Goal: Task Accomplishment & Management: Use online tool/utility

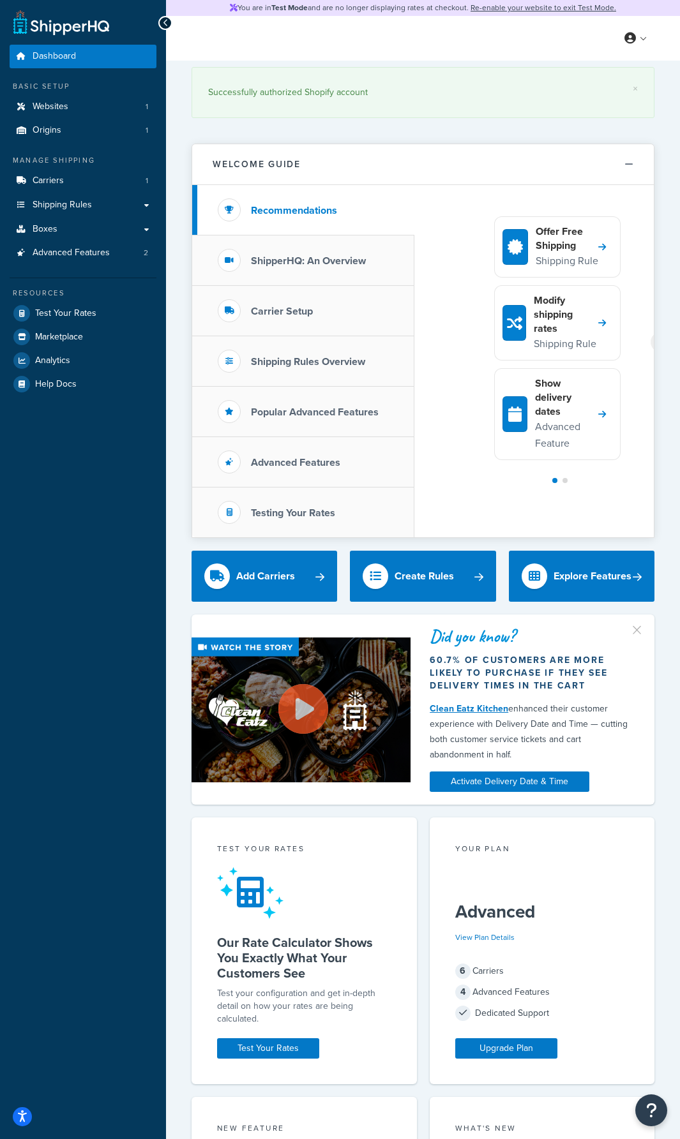
click at [530, 127] on div "× Successfully authorized Shopify account" at bounding box center [422, 96] width 463 height 70
click at [527, 127] on div "× Successfully authorized Shopify account" at bounding box center [422, 96] width 463 height 70
click at [417, 131] on div "Welcome Guide Recommendations ShipperHQ: An Overview Carrier Setup Shipping Rul…" at bounding box center [422, 334] width 463 height 407
click at [417, 128] on div "× Successfully authorized Shopify account" at bounding box center [422, 96] width 463 height 70
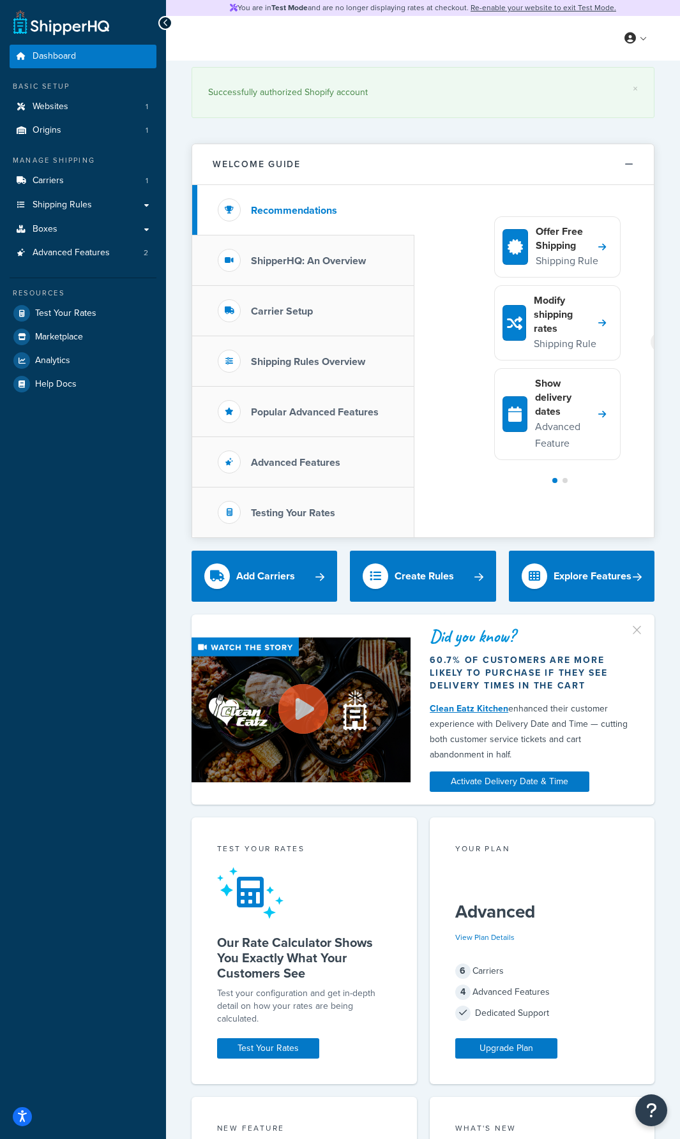
click at [417, 128] on div "× Successfully authorized Shopify account" at bounding box center [422, 96] width 463 height 70
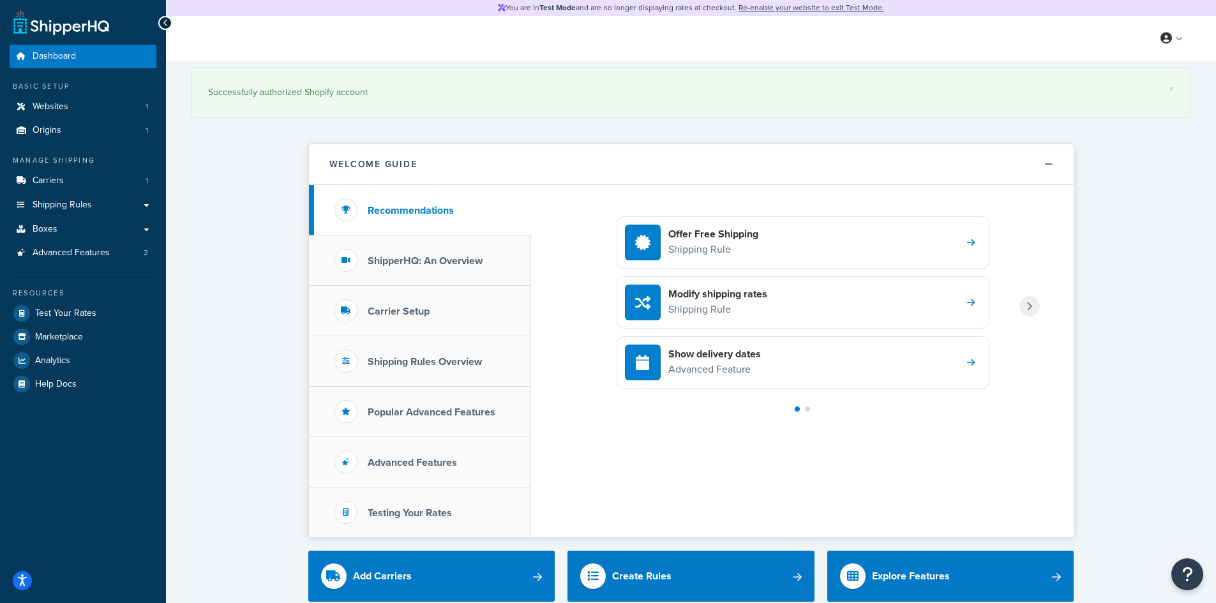
click at [145, 203] on link "Shipping Rules" at bounding box center [83, 205] width 147 height 24
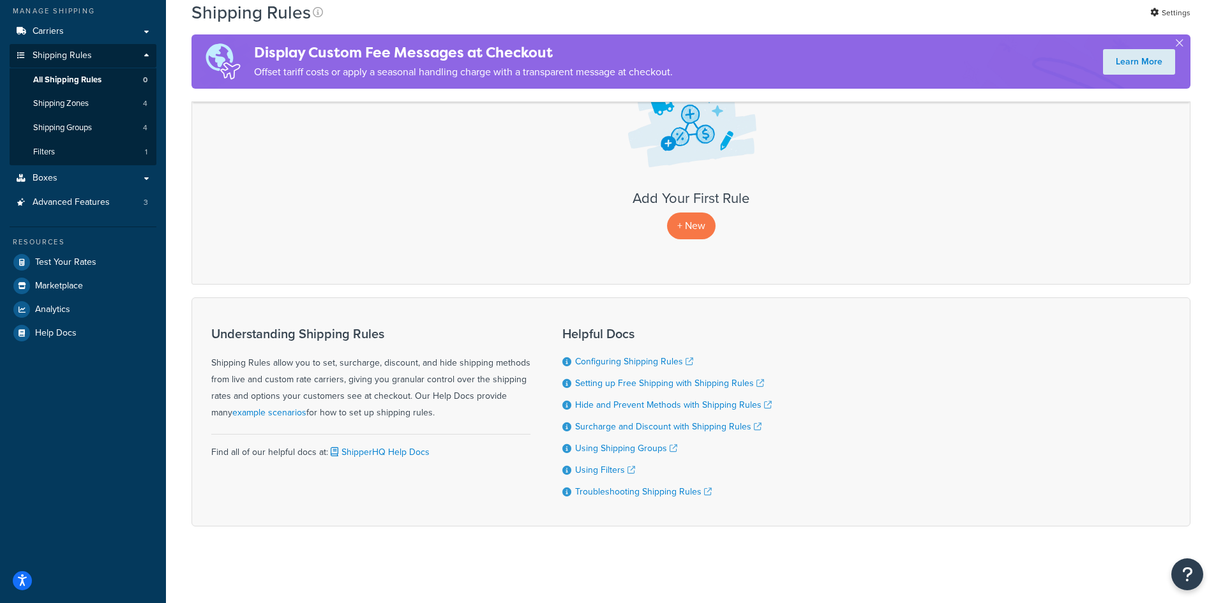
scroll to position [150, 0]
click at [146, 176] on link "Boxes" at bounding box center [83, 179] width 147 height 24
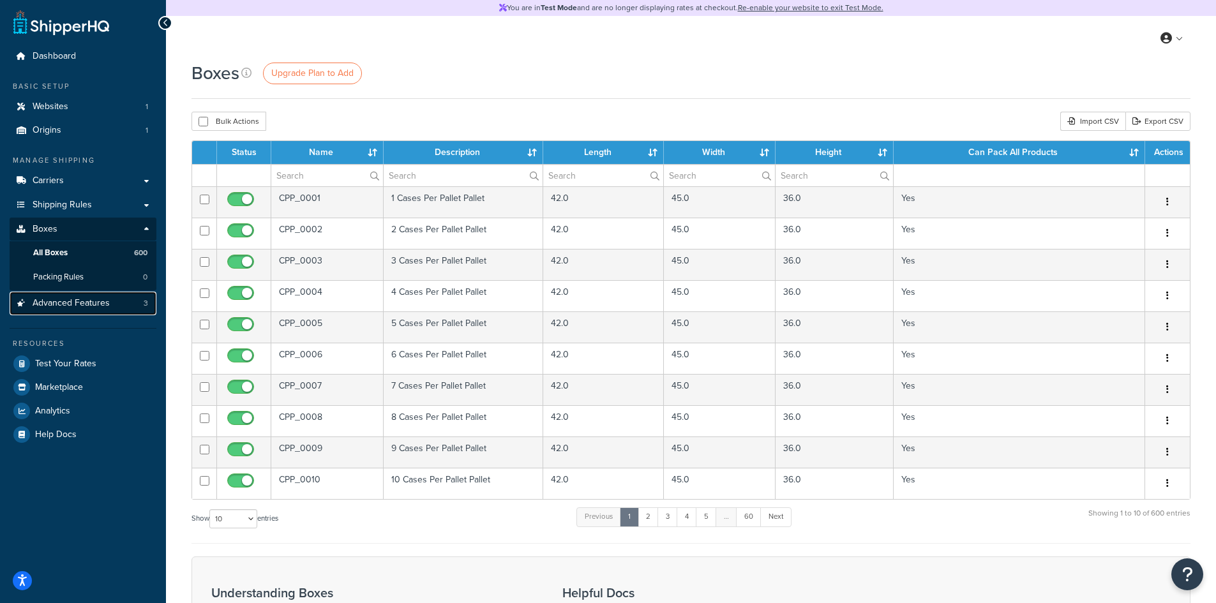
click at [93, 305] on span "Advanced Features" at bounding box center [71, 303] width 77 height 11
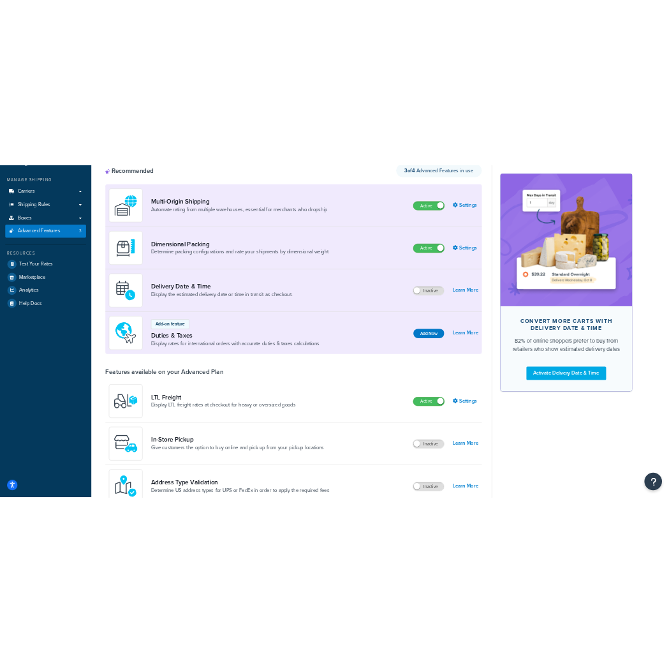
scroll to position [101, 0]
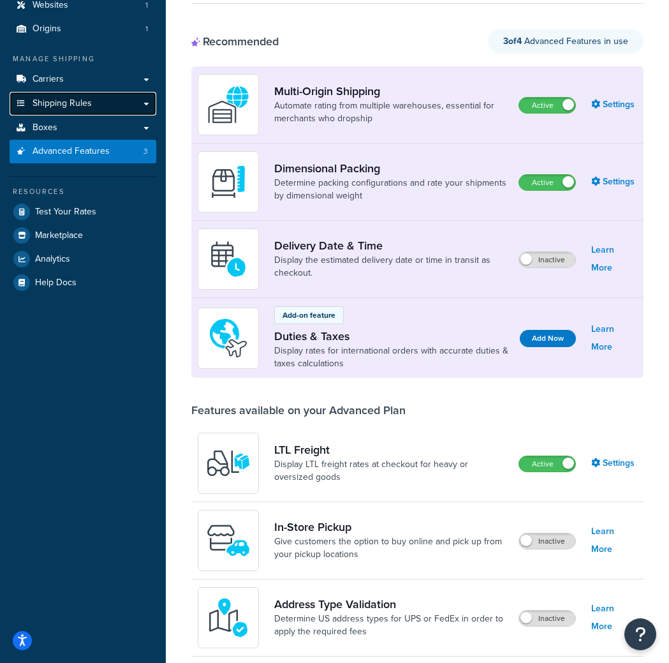
click at [121, 110] on link "Shipping Rules" at bounding box center [83, 104] width 147 height 24
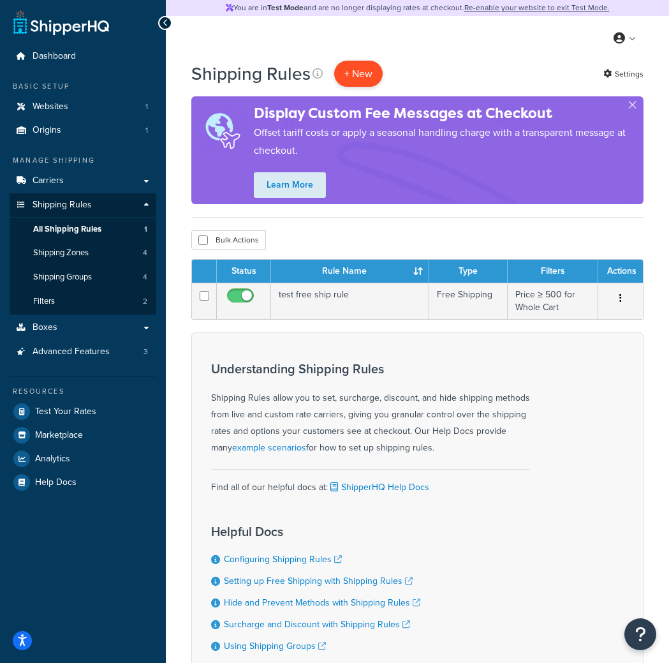
click at [348, 68] on p "+ New" at bounding box center [358, 74] width 49 height 26
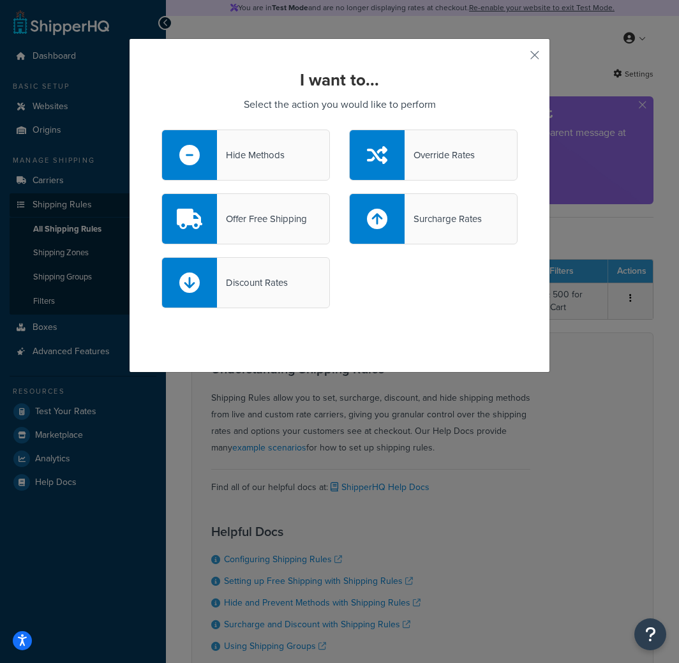
click at [274, 159] on div "Hide Methods" at bounding box center [251, 155] width 68 height 18
click at [0, 0] on input "Hide Methods" at bounding box center [0, 0] width 0 height 0
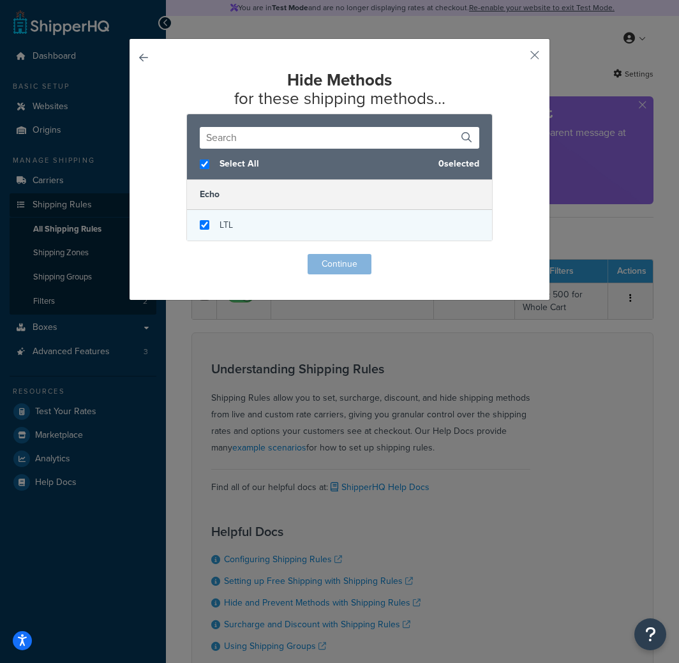
checkbox input "true"
click at [231, 227] on div "LTL" at bounding box center [339, 225] width 305 height 31
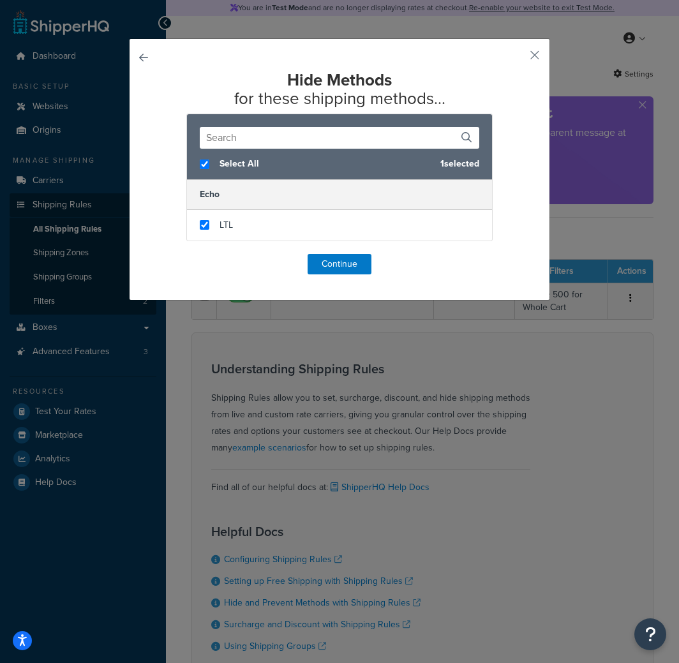
click at [161, 254] on button "button" at bounding box center [161, 254] width 0 height 0
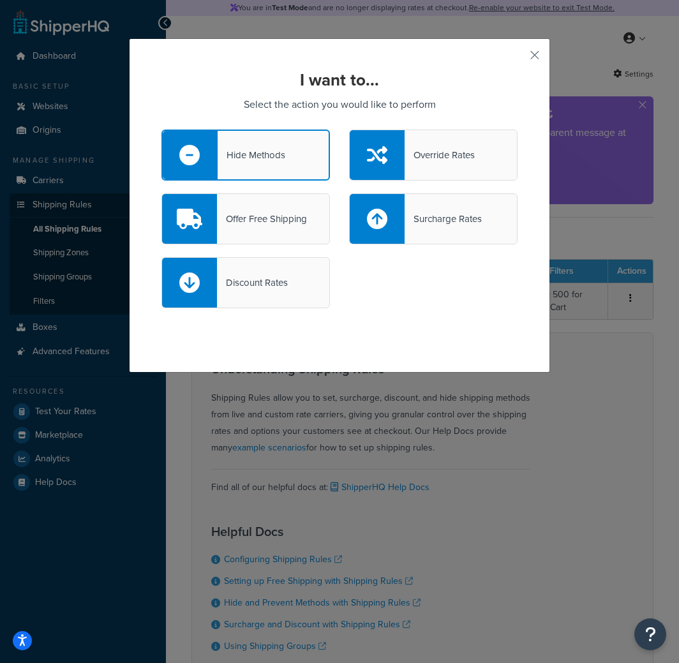
click at [281, 220] on div "Offer Free Shipping" at bounding box center [262, 219] width 90 height 18
click at [0, 0] on input "Offer Free Shipping" at bounding box center [0, 0] width 0 height 0
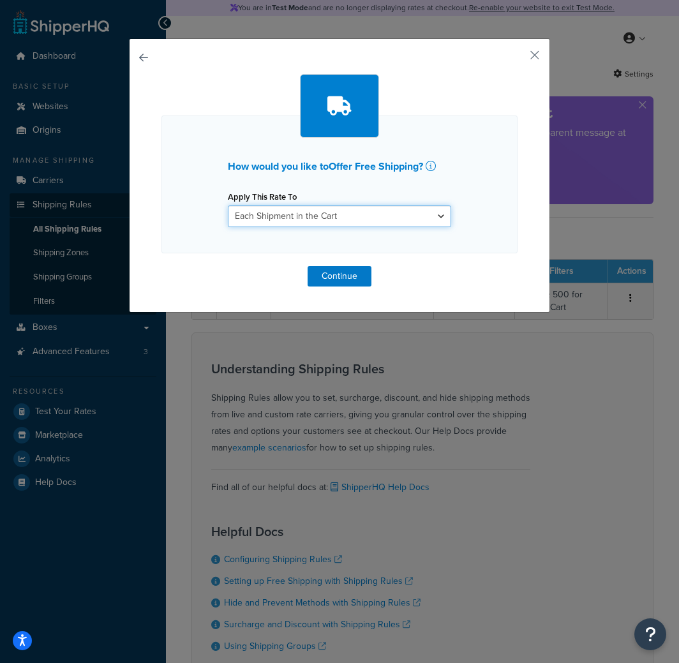
click at [306, 216] on select "Each Shipment in the Cart Each Origin in the Cart Each Shipping Group in the Ca…" at bounding box center [339, 216] width 223 height 22
drag, startPoint x: 491, startPoint y: 288, endPoint x: 482, endPoint y: 251, distance: 38.7
click at [491, 288] on div "How would you like to Offer Free Shipping ? Apply This Rate To Each Shipment in…" at bounding box center [339, 175] width 421 height 274
click at [429, 166] on icon at bounding box center [431, 166] width 10 height 10
click at [414, 220] on select "Each Shipment in the Cart Each Origin in the Cart Each Shipping Group in the Ca…" at bounding box center [339, 216] width 223 height 22
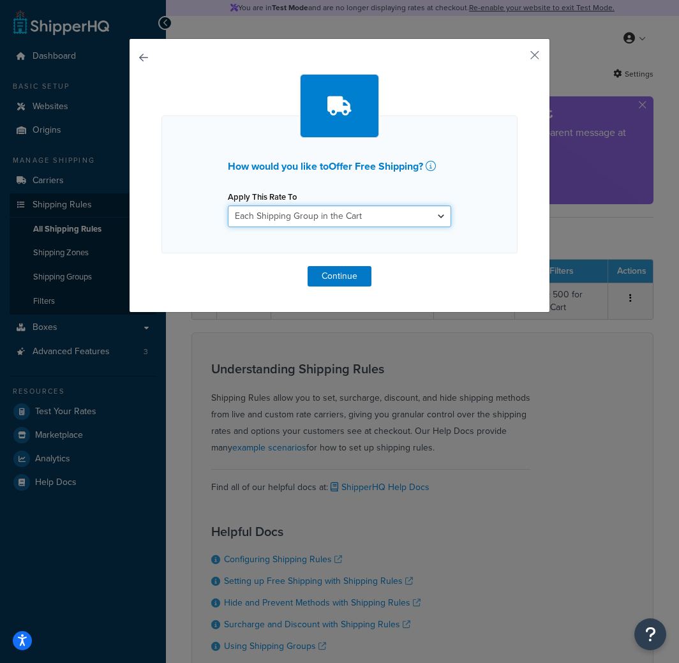
click at [228, 205] on select "Each Shipment in the Cart Each Origin in the Cart Each Shipping Group in the Ca…" at bounding box center [339, 216] width 223 height 22
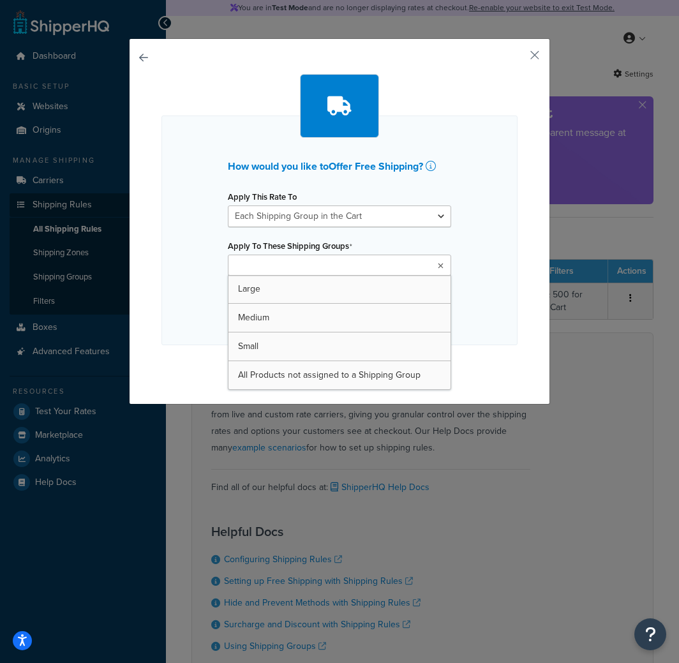
click at [337, 267] on ul at bounding box center [339, 265] width 223 height 21
click at [378, 224] on select "Each Shipment in the Cart Each Origin in the Cart Each Shipping Group in the Ca…" at bounding box center [339, 216] width 223 height 22
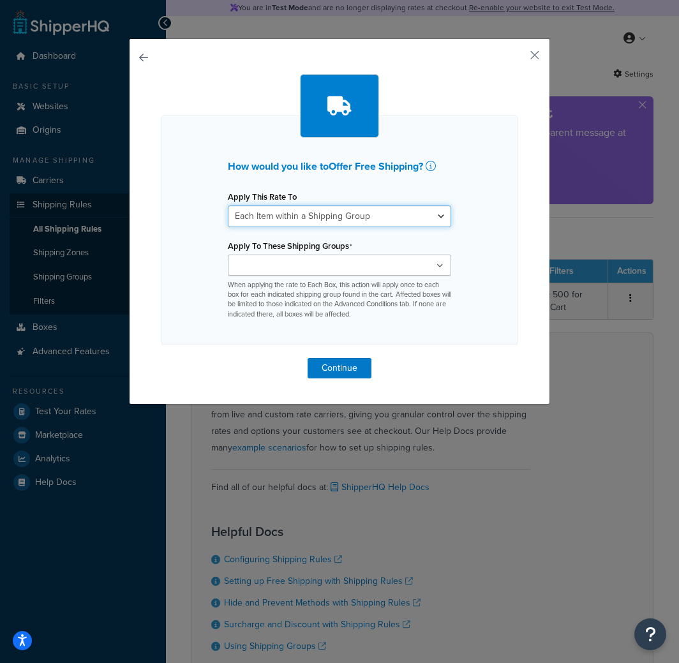
click at [228, 205] on select "Each Shipment in the Cart Each Origin in the Cart Each Shipping Group in the Ca…" at bounding box center [339, 216] width 223 height 22
click at [380, 216] on select "Each Shipment in the Cart Each Origin in the Cart Each Shipping Group in the Ca…" at bounding box center [339, 216] width 223 height 22
click at [461, 189] on div "How would you like to Offer Free Shipping ? Apply This Rate To Each Shipment in…" at bounding box center [339, 231] width 356 height 230
click at [410, 216] on select "Each Shipment in the Cart Each Origin in the Cart Each Shipping Group in the Ca…" at bounding box center [339, 216] width 223 height 22
click at [481, 249] on div "How would you like to Offer Free Shipping ? Apply This Rate To Each Shipment in…" at bounding box center [339, 231] width 356 height 230
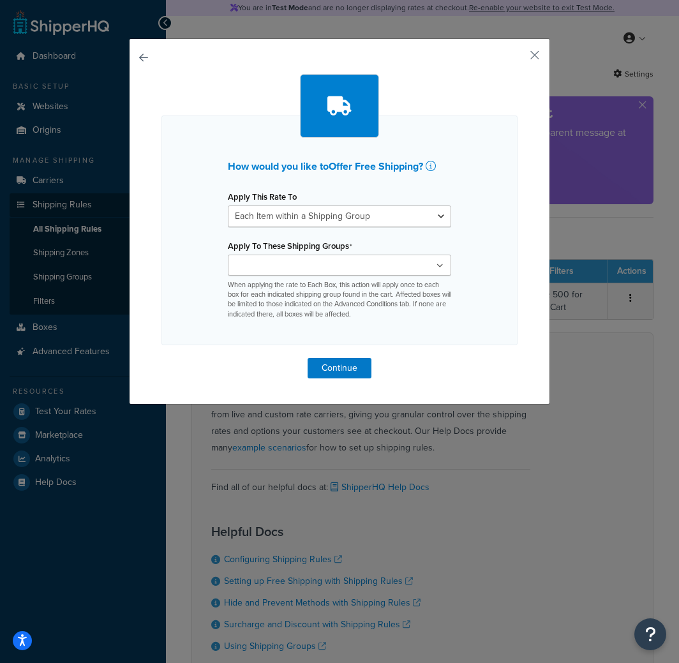
click at [481, 249] on div "How would you like to Offer Free Shipping ? Apply This Rate To Each Shipment in…" at bounding box center [339, 231] width 356 height 230
click at [481, 248] on div "How would you like to Offer Free Shipping ? Apply This Rate To Each Shipment in…" at bounding box center [339, 231] width 356 height 230
click at [382, 209] on select "Each Shipment in the Cart Each Origin in the Cart Each Shipping Group in the Ca…" at bounding box center [339, 216] width 223 height 22
click at [228, 205] on select "Each Shipment in the Cart Each Origin in the Cart Each Shipping Group in the Ca…" at bounding box center [339, 216] width 223 height 22
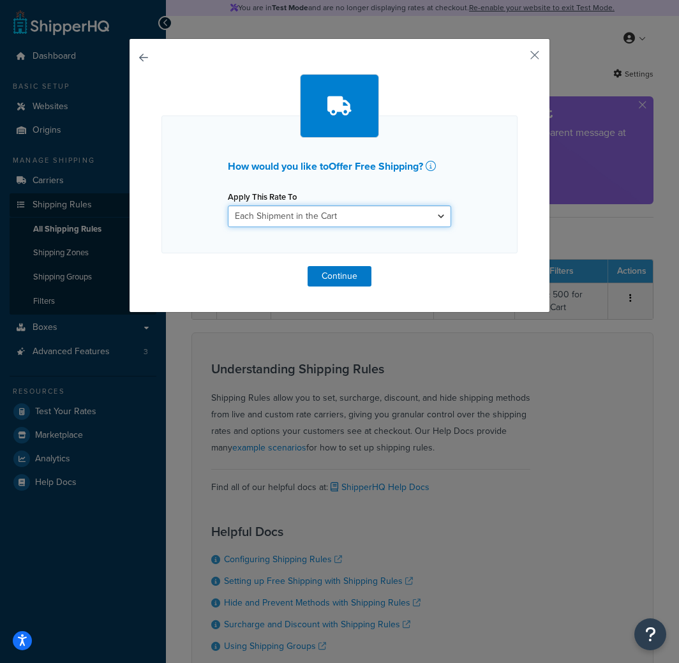
click at [377, 214] on select "Each Shipment in the Cart Each Origin in the Cart Each Shipping Group in the Ca…" at bounding box center [339, 216] width 223 height 22
click at [228, 205] on select "Each Shipment in the Cart Each Origin in the Cart Each Shipping Group in the Ca…" at bounding box center [339, 216] width 223 height 22
click at [369, 235] on div "How would you like to Offer Free Shipping ? Apply This Rate To Each Shipment in…" at bounding box center [339, 185] width 356 height 138
drag, startPoint x: 368, startPoint y: 216, endPoint x: 361, endPoint y: 227, distance: 12.6
click at [367, 219] on select "Each Shipment in the Cart Each Origin in the Cart Each Shipping Group in the Ca…" at bounding box center [339, 216] width 223 height 22
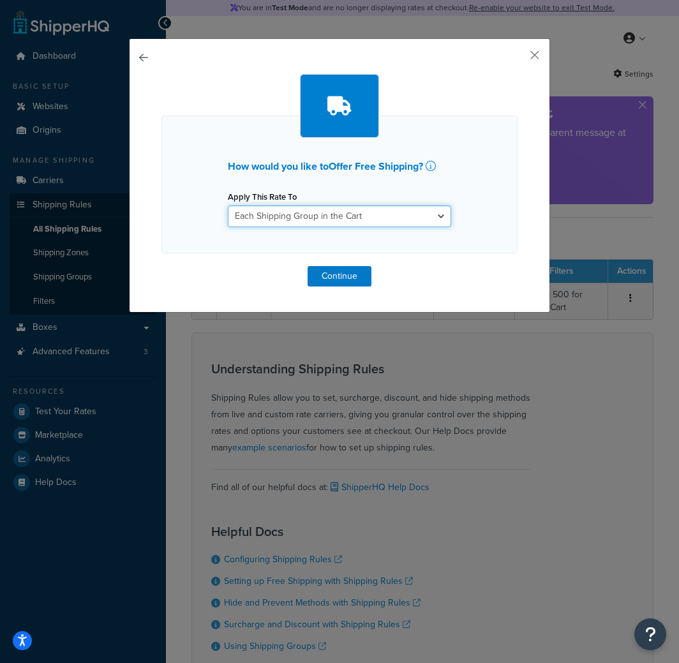
click at [228, 205] on select "Each Shipment in the Cart Each Origin in the Cart Each Shipping Group in the Ca…" at bounding box center [339, 216] width 223 height 22
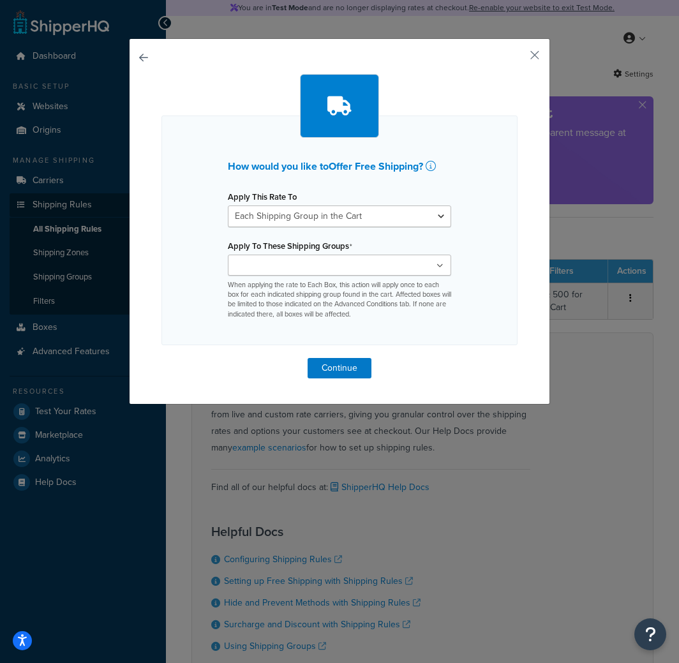
click at [345, 268] on ul at bounding box center [339, 265] width 223 height 21
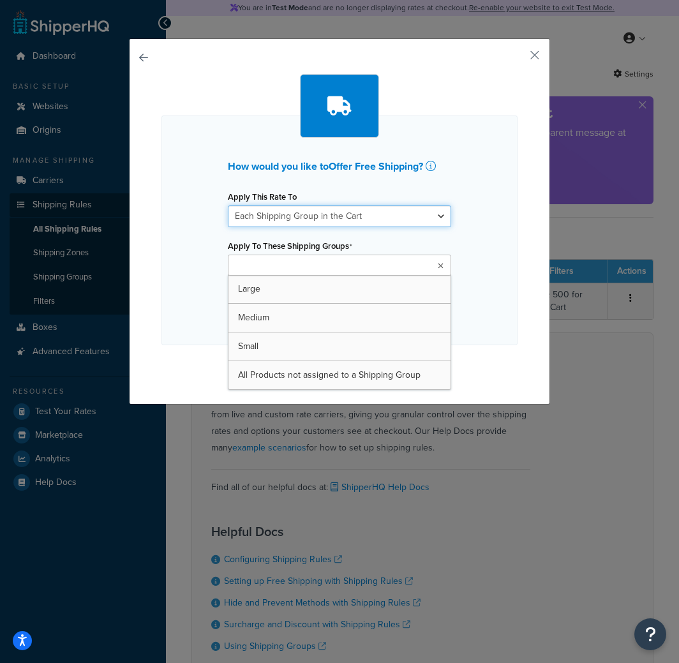
click at [364, 219] on select "Each Shipment in the Cart Each Origin in the Cart Each Shipping Group in the Ca…" at bounding box center [339, 216] width 223 height 22
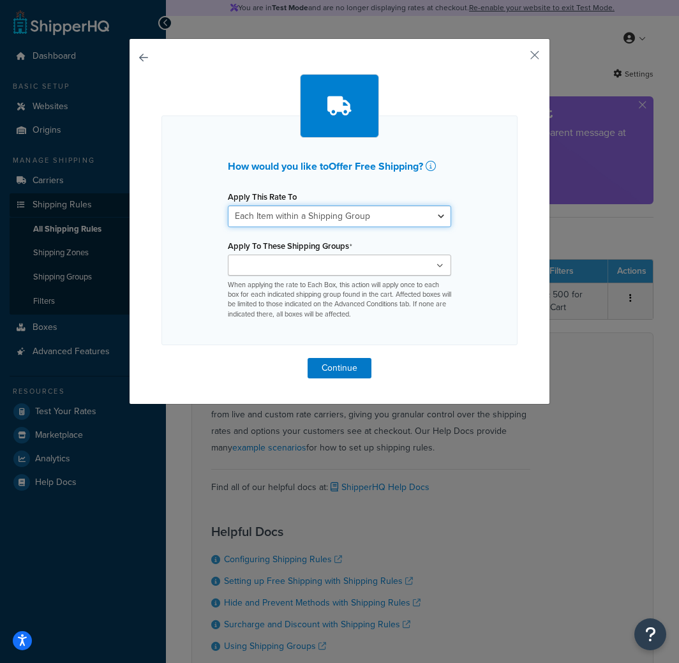
click at [228, 205] on select "Each Shipment in the Cart Each Origin in the Cart Each Shipping Group in the Ca…" at bounding box center [339, 216] width 223 height 22
click at [339, 268] on ul at bounding box center [339, 265] width 223 height 21
click at [363, 218] on select "Each Shipment in the Cart Each Origin in the Cart Each Shipping Group in the Ca…" at bounding box center [339, 216] width 223 height 22
select select "BOX"
click at [228, 205] on select "Each Shipment in the Cart Each Origin in the Cart Each Shipping Group in the Ca…" at bounding box center [339, 216] width 223 height 22
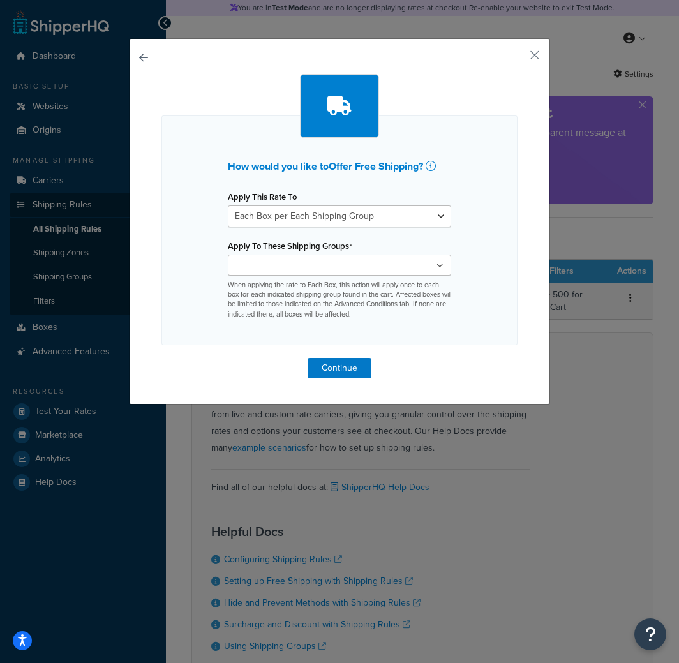
click at [359, 274] on ul at bounding box center [339, 265] width 223 height 21
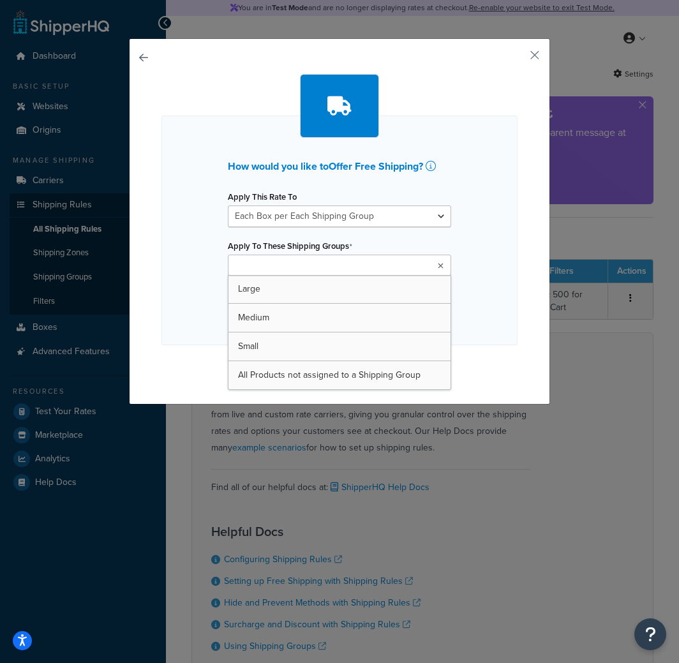
click at [484, 236] on div "How would you like to Offer Free Shipping ? Apply This Rate To Each Shipment in…" at bounding box center [339, 231] width 356 height 230
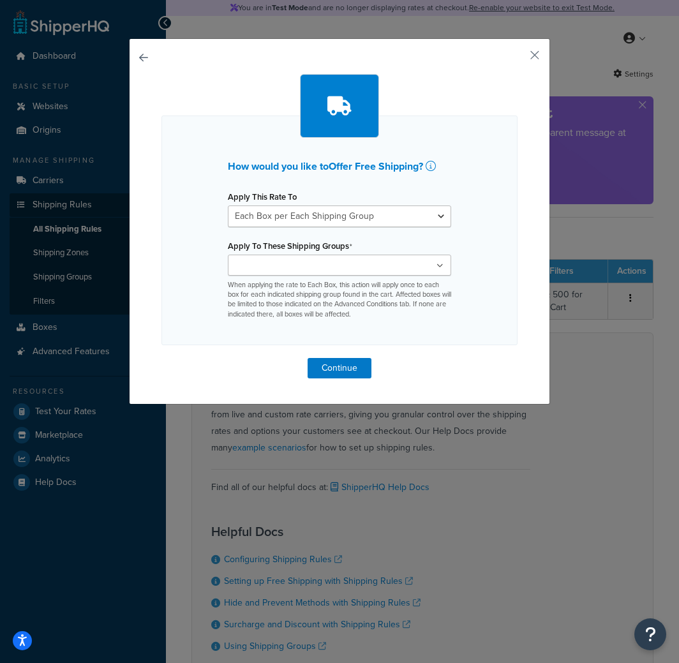
click at [560, 515] on div "How would you like to Offer Free Shipping ? Apply This Rate To Each Shipment in…" at bounding box center [339, 331] width 679 height 663
click at [535, 62] on div "How would you like to Offer Free Shipping ? Apply This Rate To Each Shipment in…" at bounding box center [339, 221] width 421 height 366
click at [518, 58] on button "button" at bounding box center [515, 59] width 3 height 3
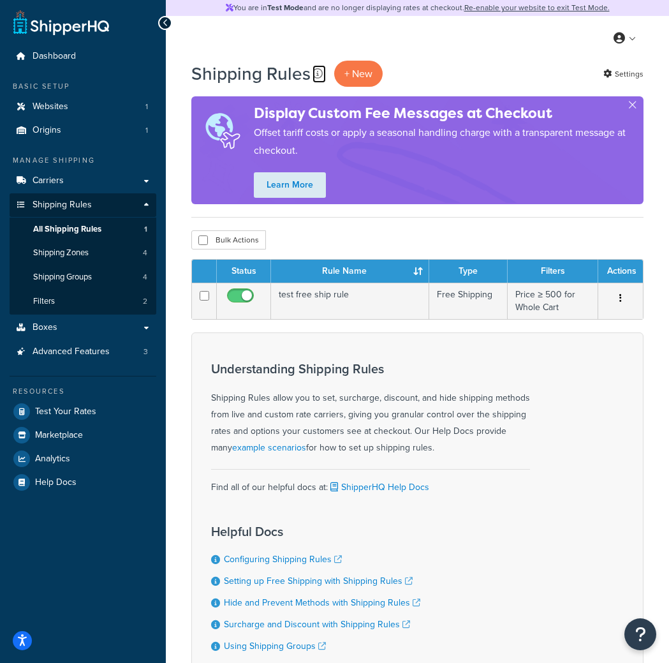
click at [314, 76] on icon at bounding box center [318, 73] width 10 height 10
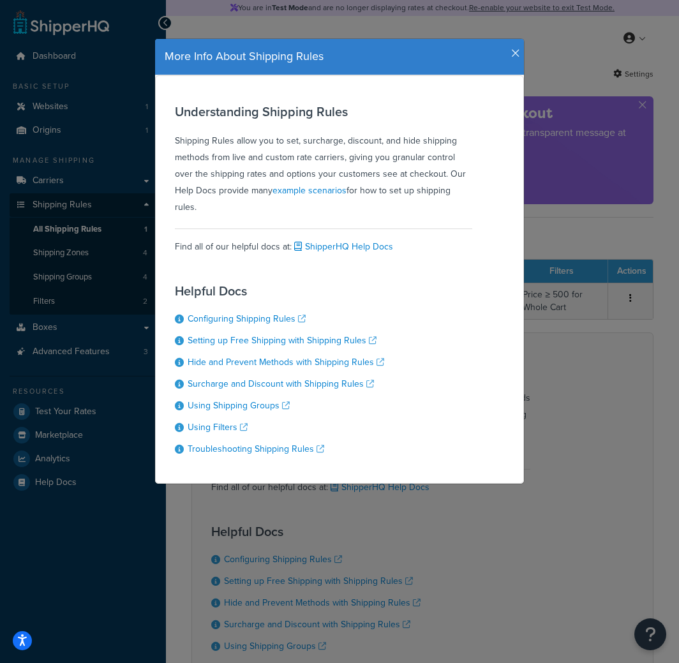
click at [511, 57] on icon "button" at bounding box center [515, 53] width 9 height 11
